Goal: Task Accomplishment & Management: Complete application form

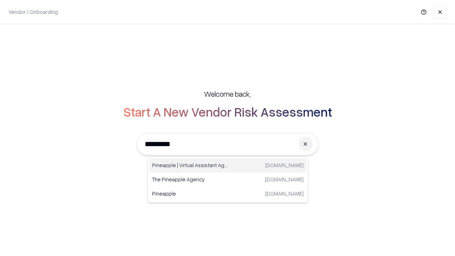
click at [228, 165] on div "Pineapple | Virtual Assistant Agency trypineapple.com" at bounding box center [227, 165] width 157 height 14
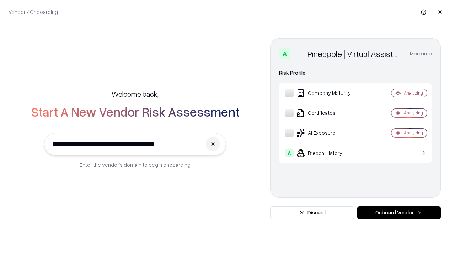
type input "**********"
click at [399, 213] on button "Onboard Vendor" at bounding box center [399, 212] width 84 height 13
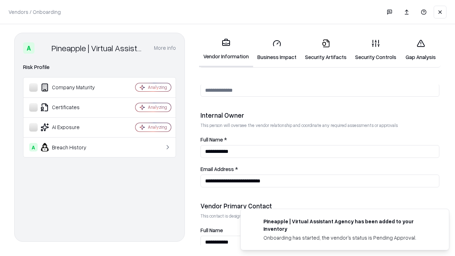
scroll to position [368, 0]
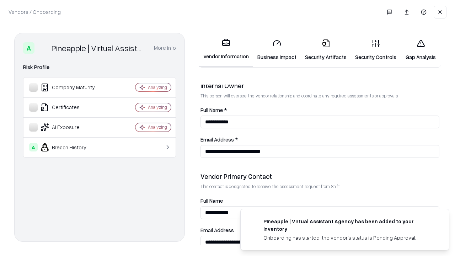
click at [277, 50] on link "Business Impact" at bounding box center [277, 49] width 48 height 33
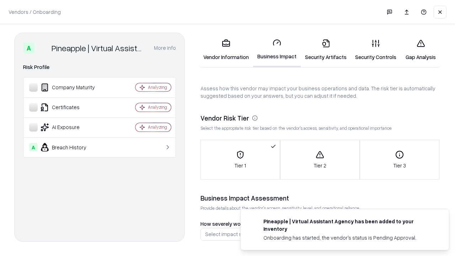
click at [326, 50] on link "Security Artifacts" at bounding box center [326, 49] width 50 height 33
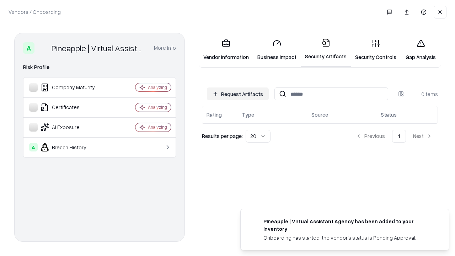
click at [238, 94] on button "Request Artifacts" at bounding box center [238, 93] width 62 height 13
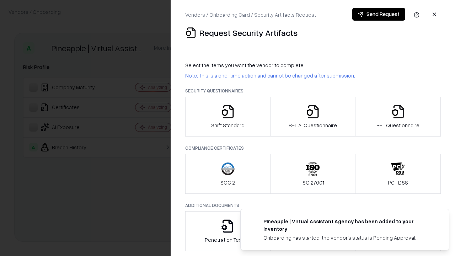
click at [228, 117] on icon "button" at bounding box center [228, 112] width 14 height 14
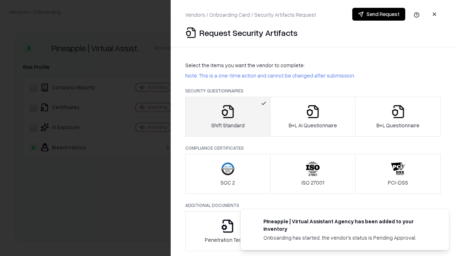
click at [379, 14] on button "Send Request" at bounding box center [378, 14] width 53 height 13
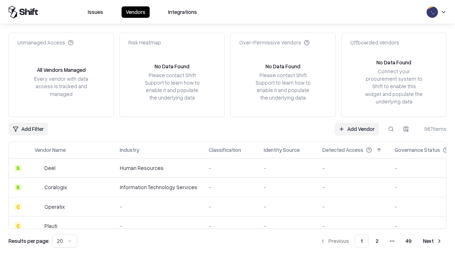
click at [391, 129] on button at bounding box center [391, 129] width 13 height 13
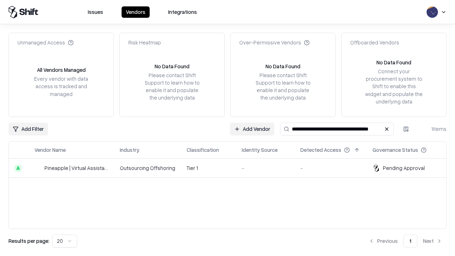
type input "**********"
click at [232, 168] on td "Tier 1" at bounding box center [208, 168] width 55 height 19
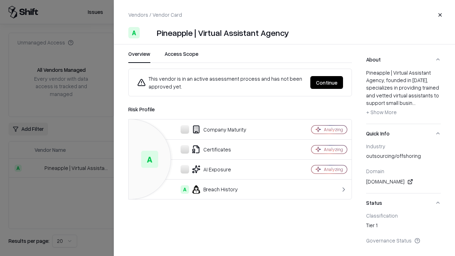
click at [327, 82] on button "Continue" at bounding box center [326, 82] width 33 height 13
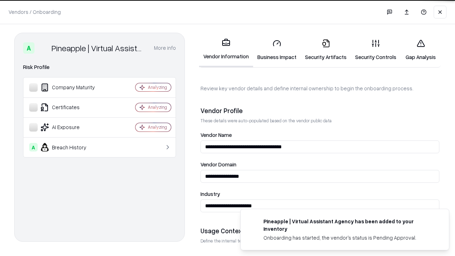
click at [326, 50] on link "Security Artifacts" at bounding box center [326, 49] width 50 height 33
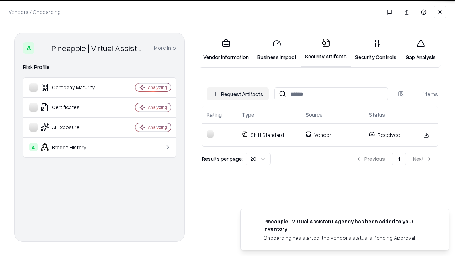
click at [376, 50] on link "Security Controls" at bounding box center [376, 49] width 50 height 33
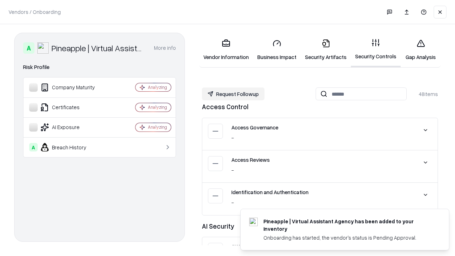
click at [233, 94] on button "Request Followup" at bounding box center [233, 93] width 63 height 13
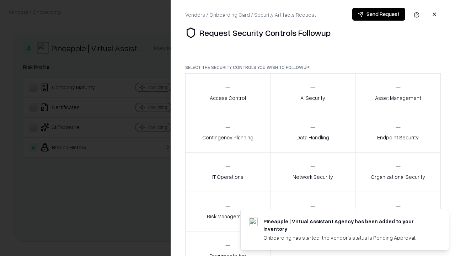
click at [228, 93] on div "Access Control" at bounding box center [228, 92] width 36 height 17
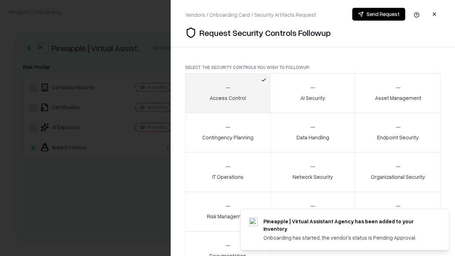
click at [379, 14] on button "Send Request" at bounding box center [378, 14] width 53 height 13
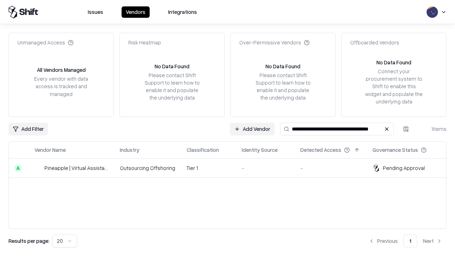
type input "**********"
click at [232, 168] on td "Tier 1" at bounding box center [208, 168] width 55 height 19
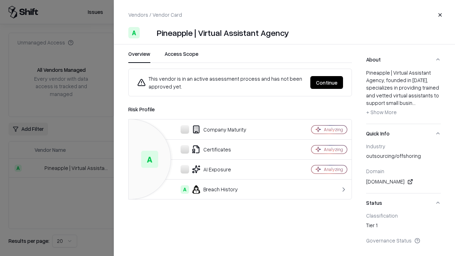
click at [327, 82] on button "Continue" at bounding box center [326, 82] width 33 height 13
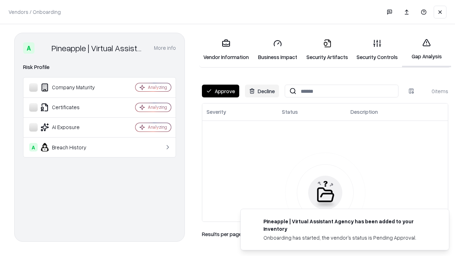
click at [220, 91] on button "Approve" at bounding box center [220, 91] width 37 height 13
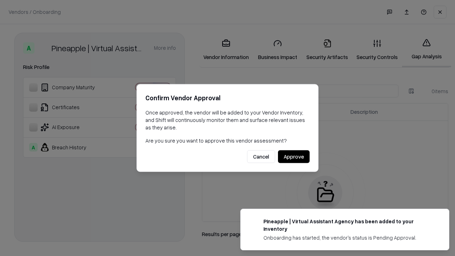
click at [294, 156] on button "Approve" at bounding box center [294, 156] width 32 height 13
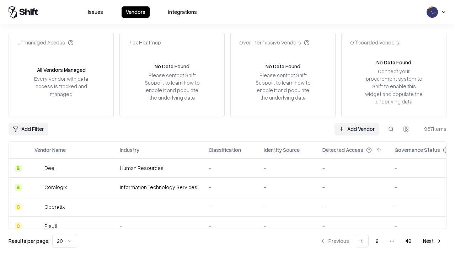
type input "**********"
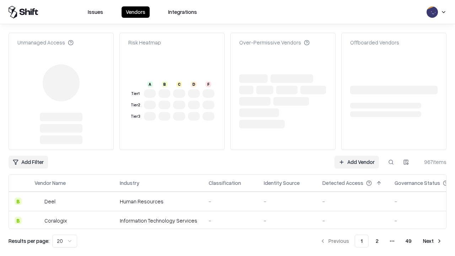
click at [357, 156] on link "Add Vendor" at bounding box center [357, 162] width 44 height 13
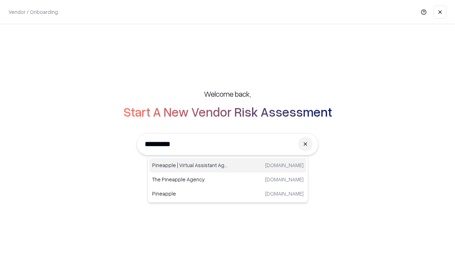
click at [228, 165] on div "Pineapple | Virtual Assistant Agency trypineapple.com" at bounding box center [227, 165] width 157 height 14
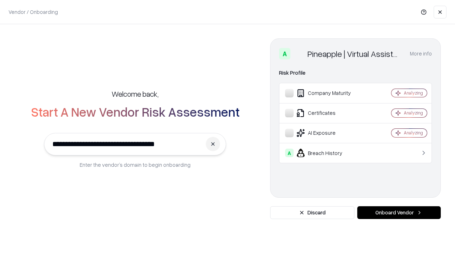
type input "**********"
click at [399, 213] on button "Onboard Vendor" at bounding box center [399, 212] width 84 height 13
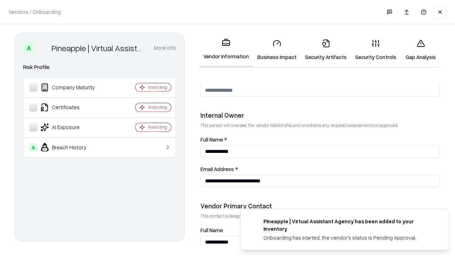
scroll to position [368, 0]
